Goal: Task Accomplishment & Management: Use online tool/utility

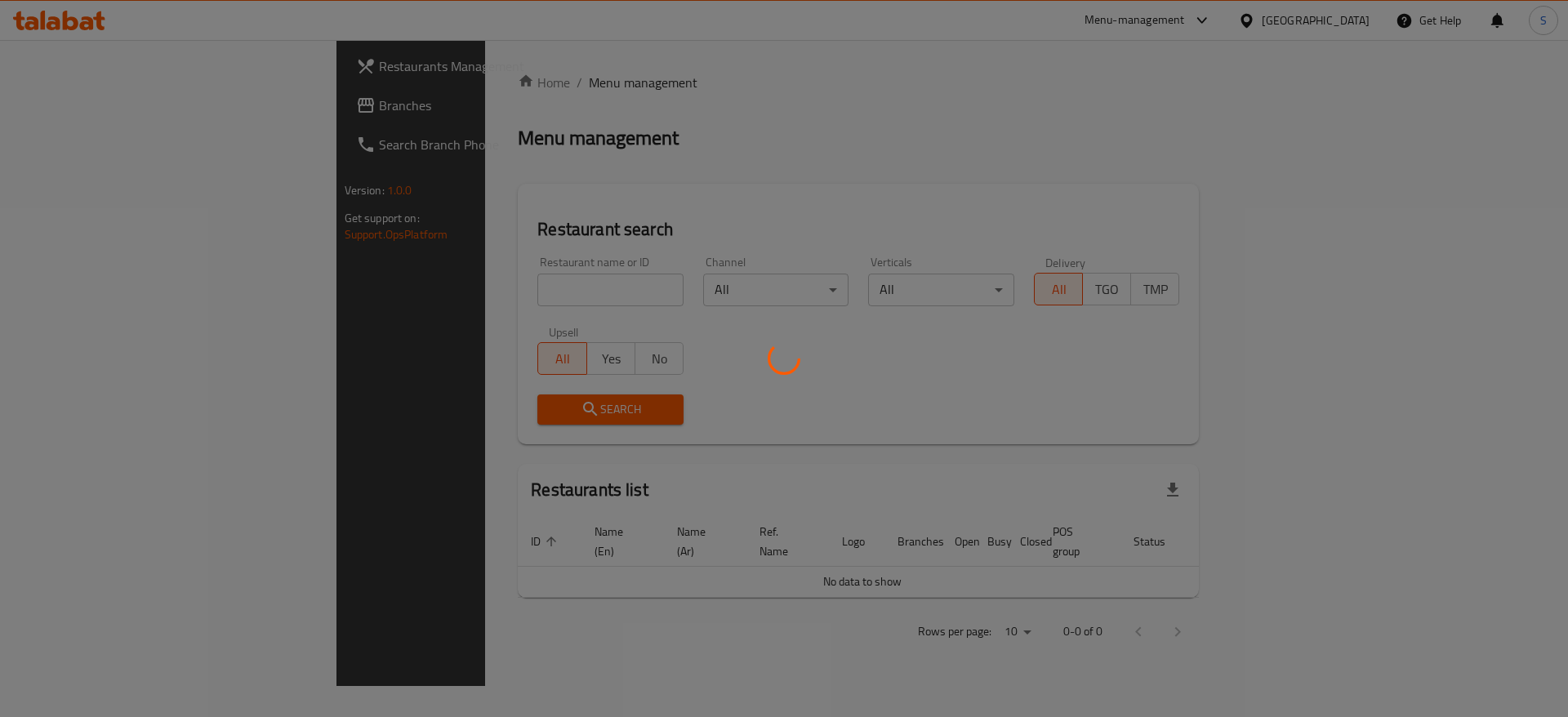
click at [451, 297] on div at bounding box center [784, 358] width 1568 height 717
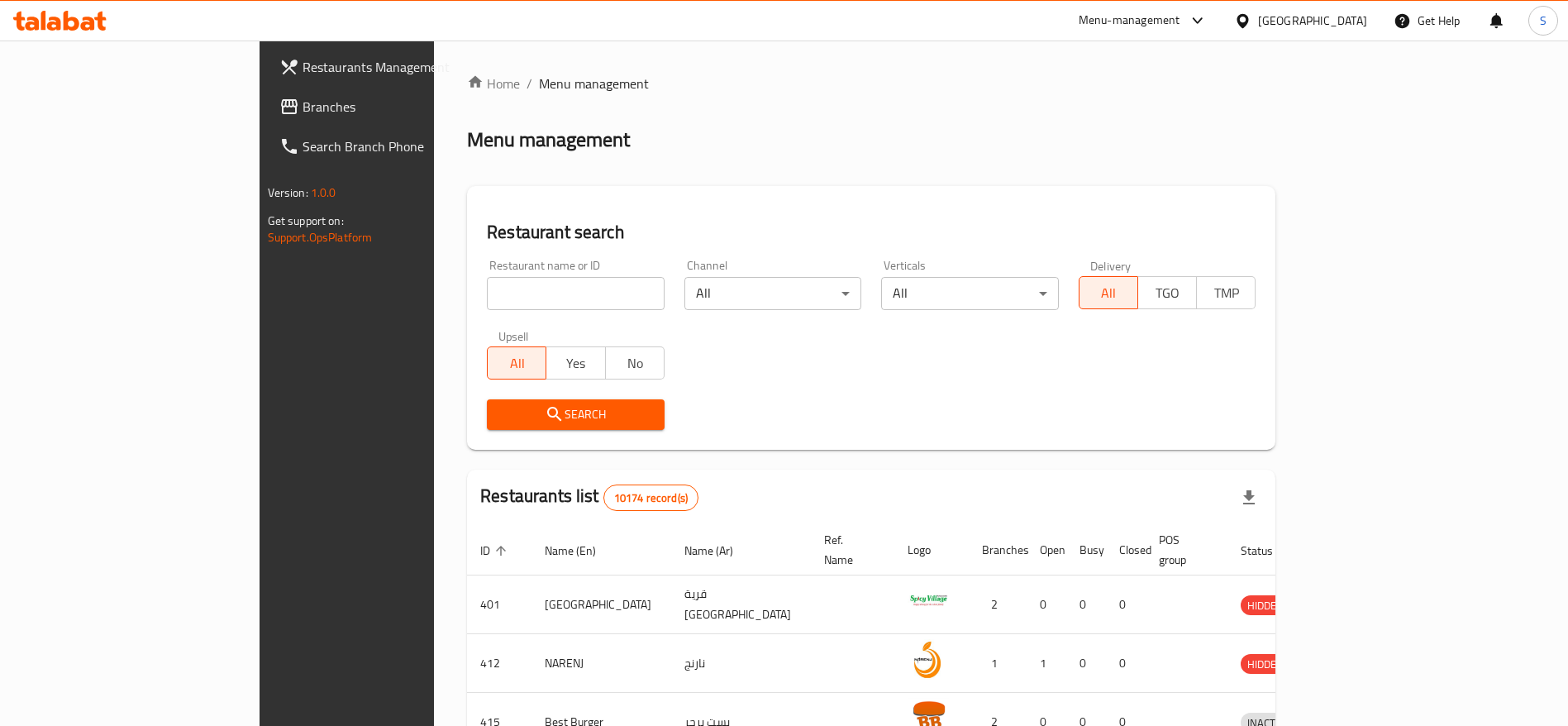
click at [487, 301] on input "search" at bounding box center [575, 293] width 177 height 33
type input "ajeen"
click button "Search" at bounding box center [575, 415] width 177 height 30
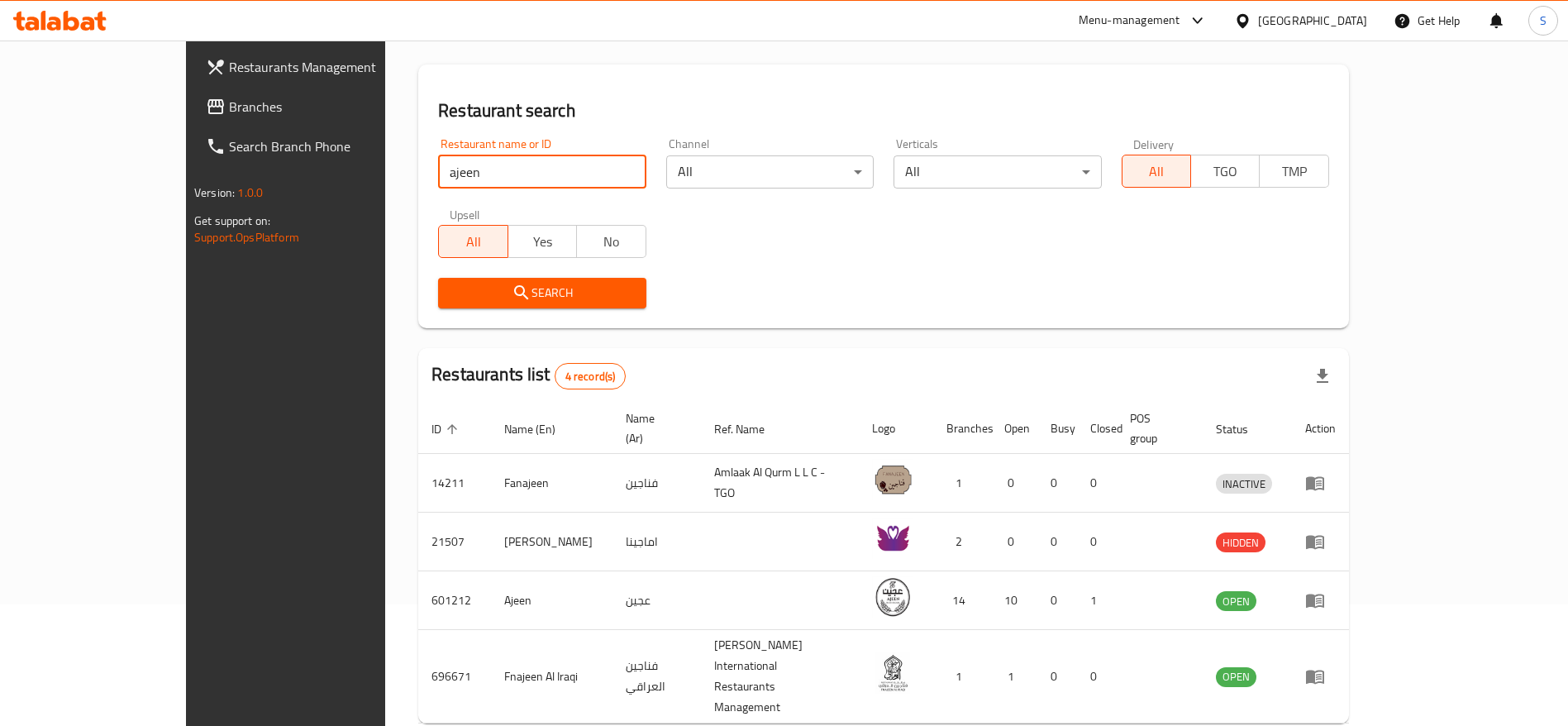
scroll to position [132, 0]
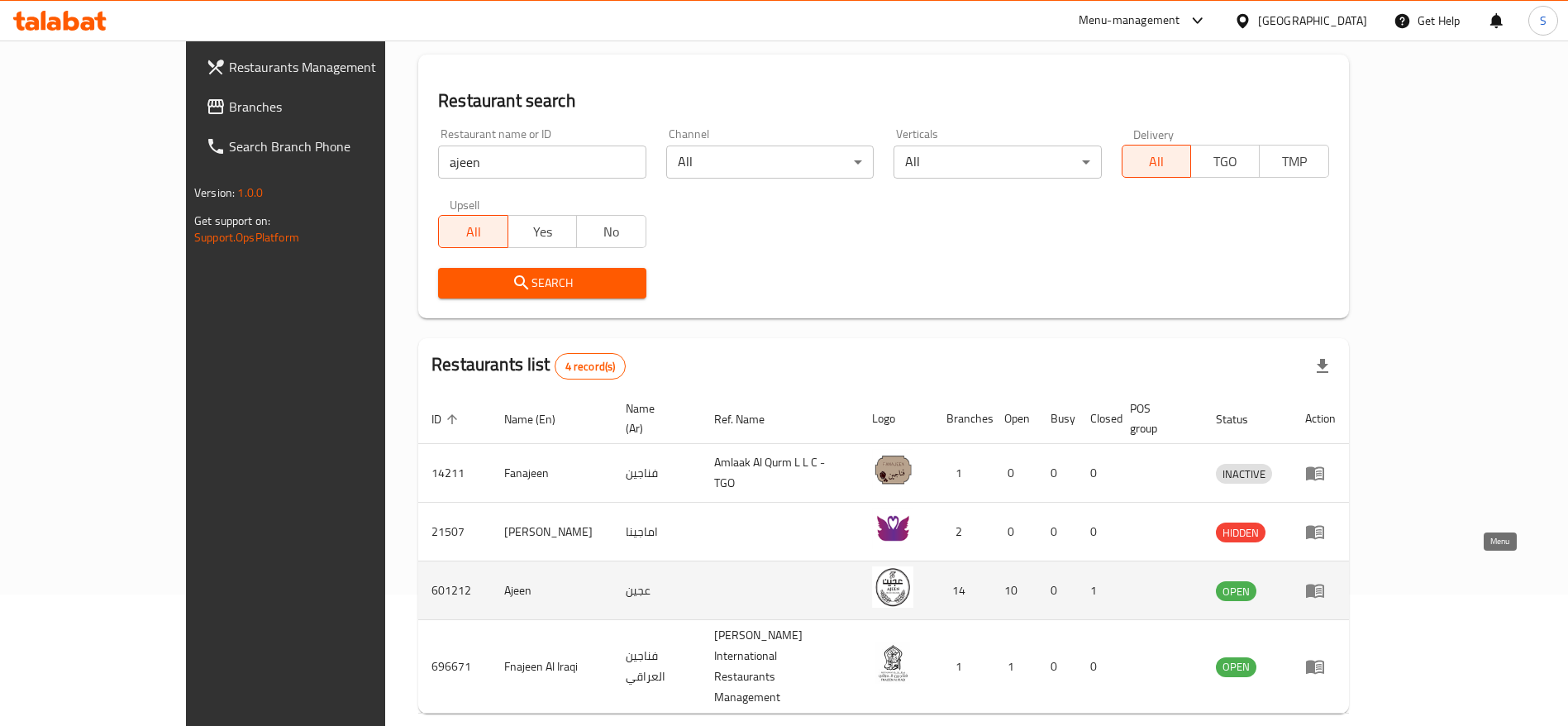
click at [1336, 581] on link "enhanced table" at bounding box center [1320, 590] width 30 height 19
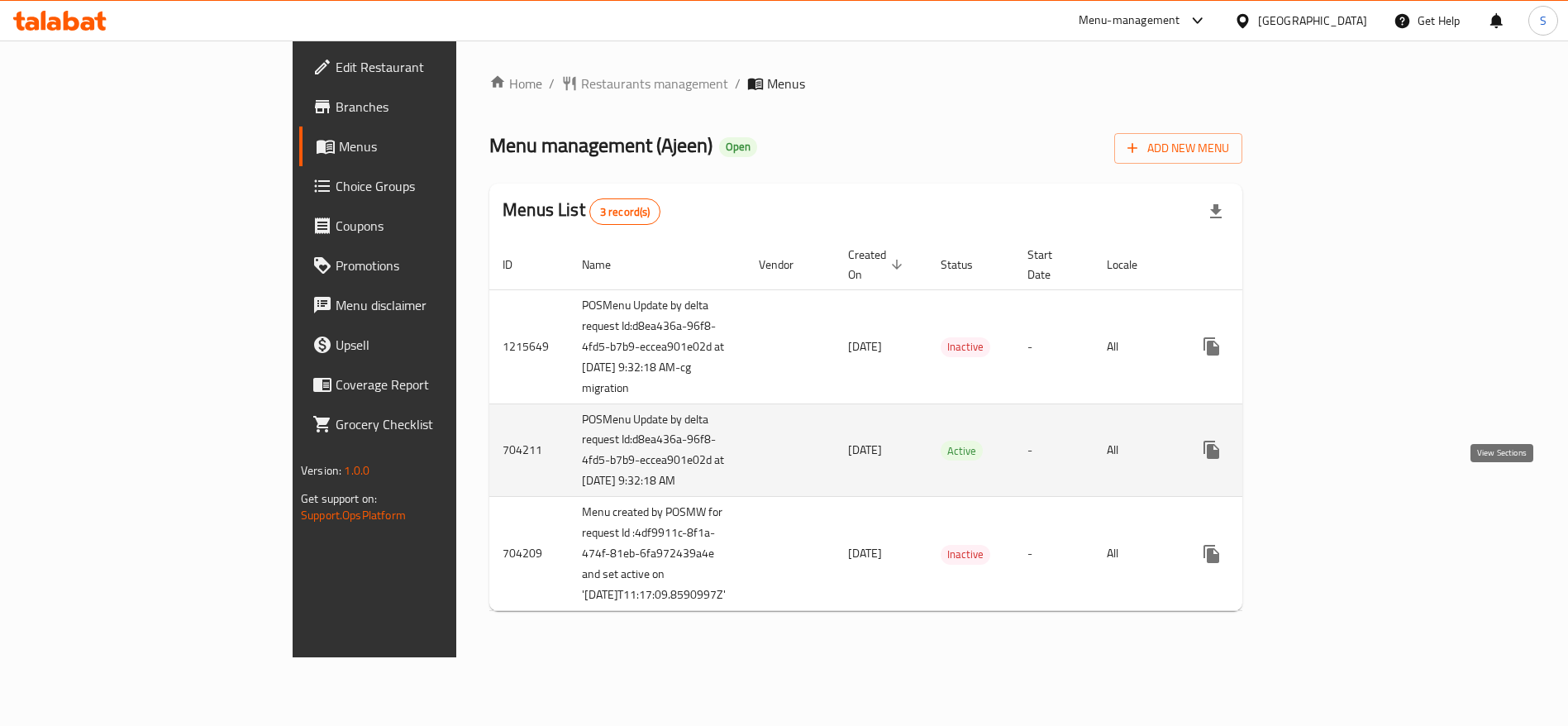
click at [1341, 460] on icon "enhanced table" at bounding box center [1330, 449] width 19 height 19
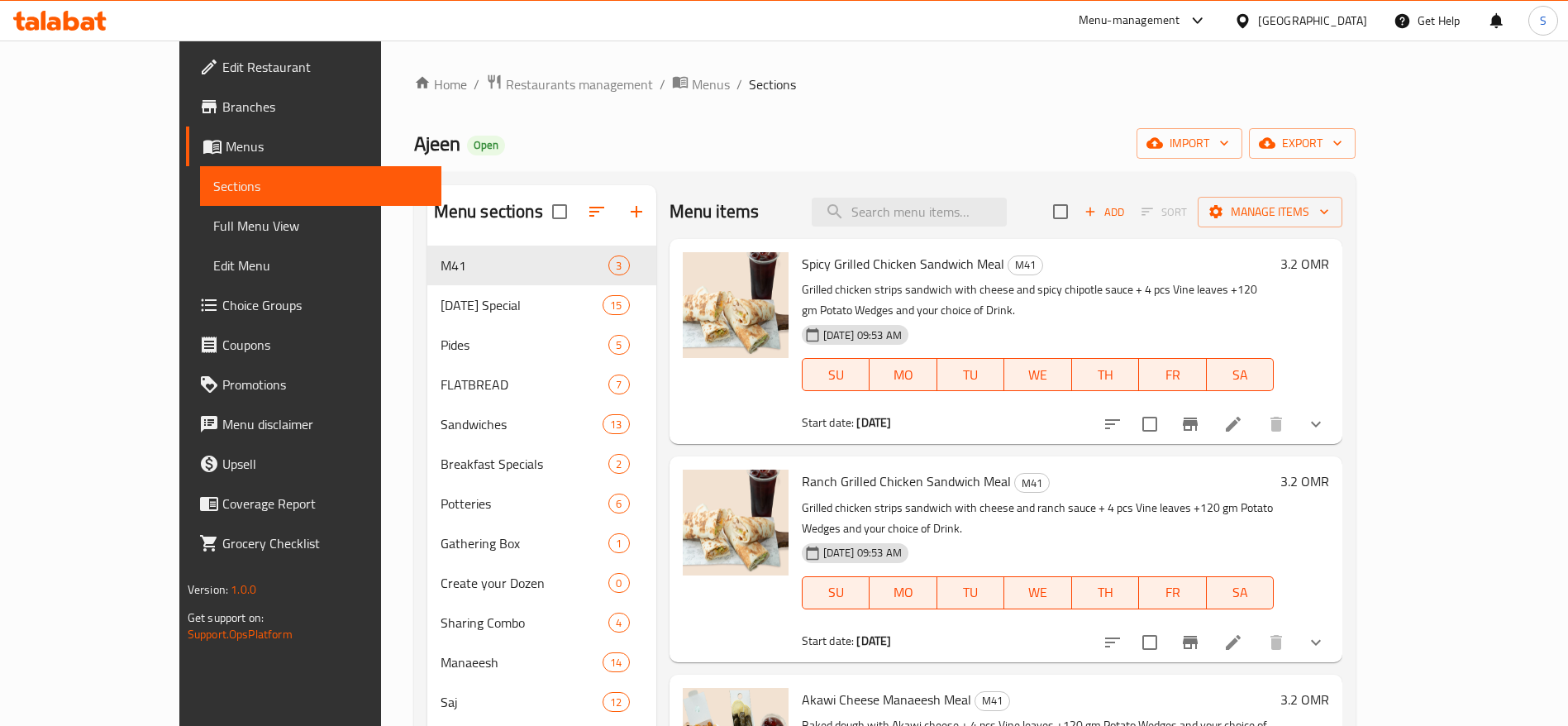
click at [961, 469] on span "Ranch Grilled Chicken Sandwich Meal" at bounding box center [906, 481] width 210 height 25
click at [698, 275] on icon "upload picture" at bounding box center [706, 275] width 17 height 15
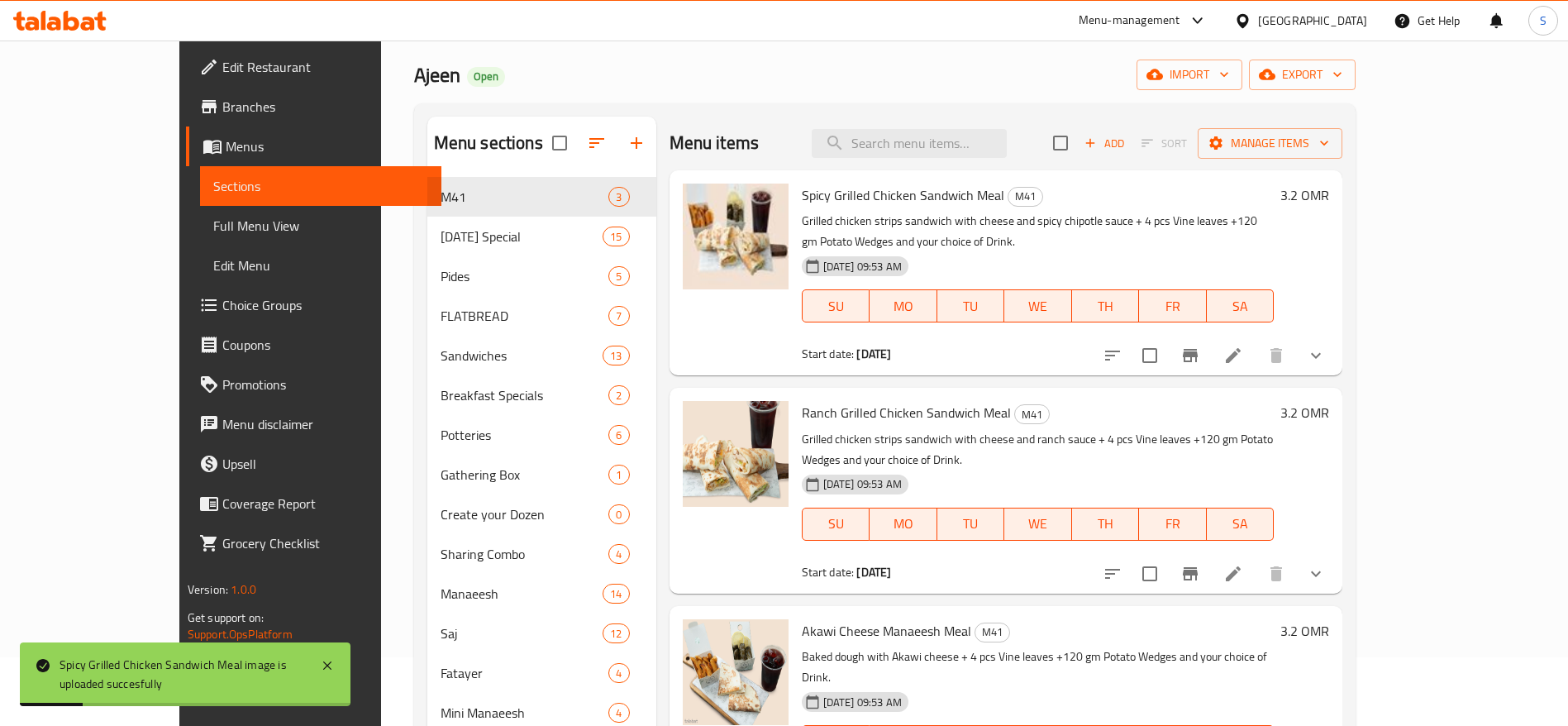
scroll to position [69, 0]
click at [696, 413] on icon "upload picture" at bounding box center [705, 423] width 19 height 19
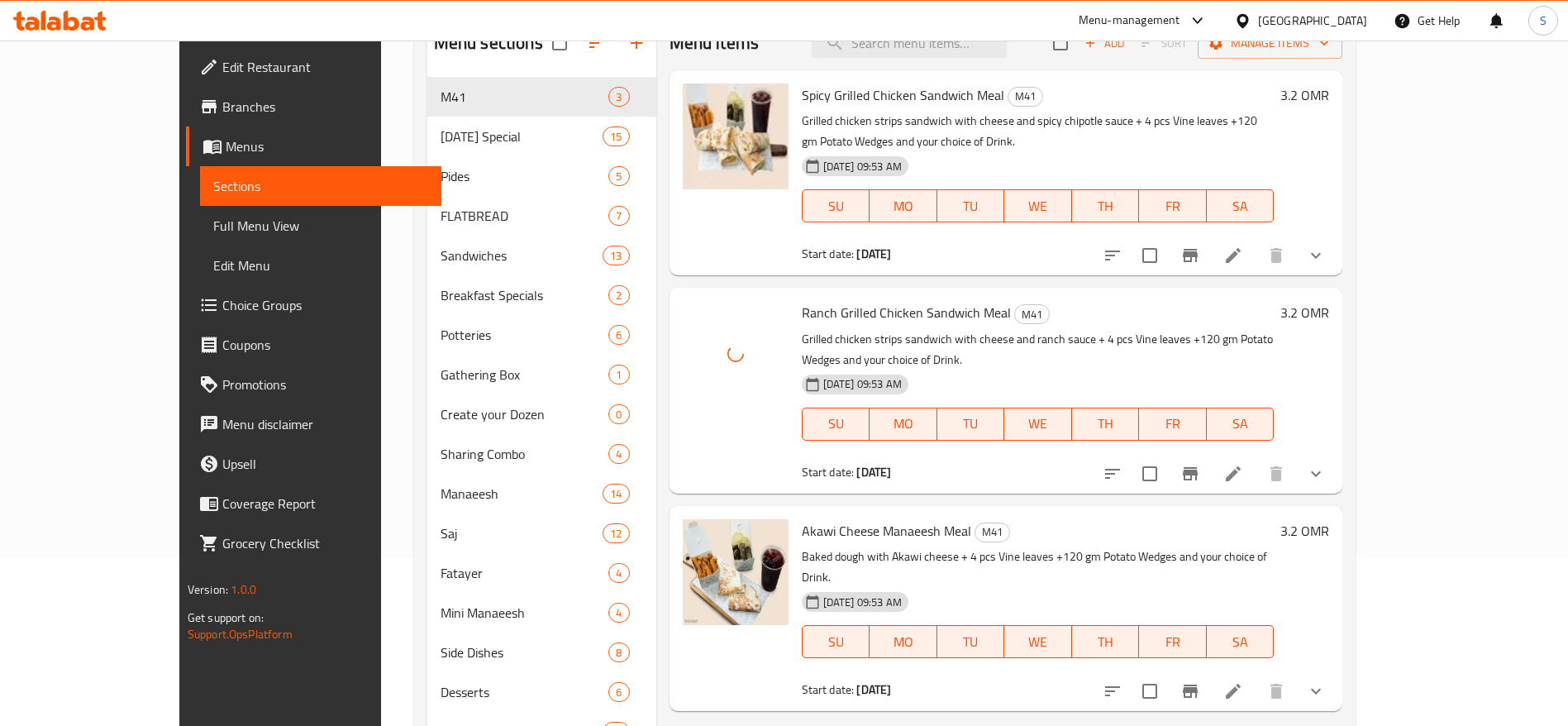
scroll to position [176, 0]
